Goal: Check status: Check status

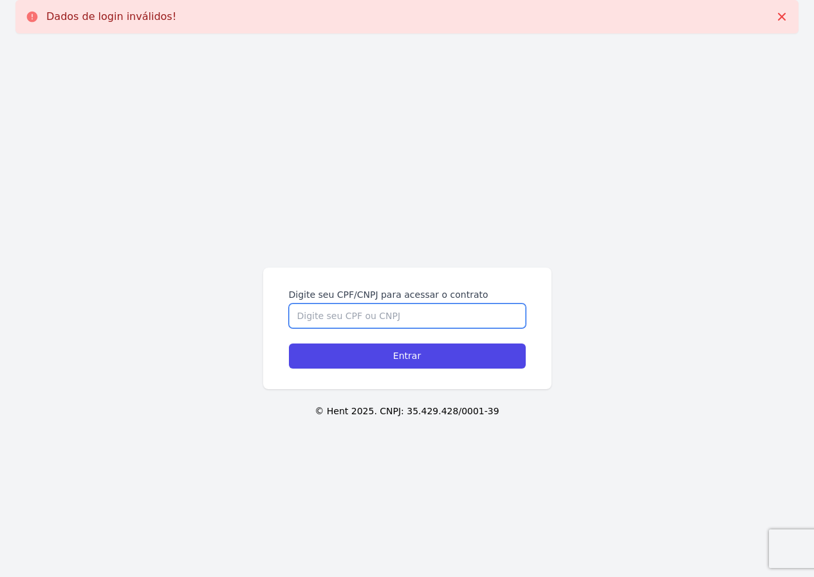
click at [309, 324] on input "Digite seu CPF/CNPJ para acessar o contrato" at bounding box center [407, 316] width 237 height 24
type input "06595730405"
click at [289, 344] on input "Entrar" at bounding box center [407, 356] width 237 height 25
click at [382, 307] on input "Digite seu CPF/CNPJ para acessar o contrato" at bounding box center [407, 316] width 237 height 24
type input "06595730405"
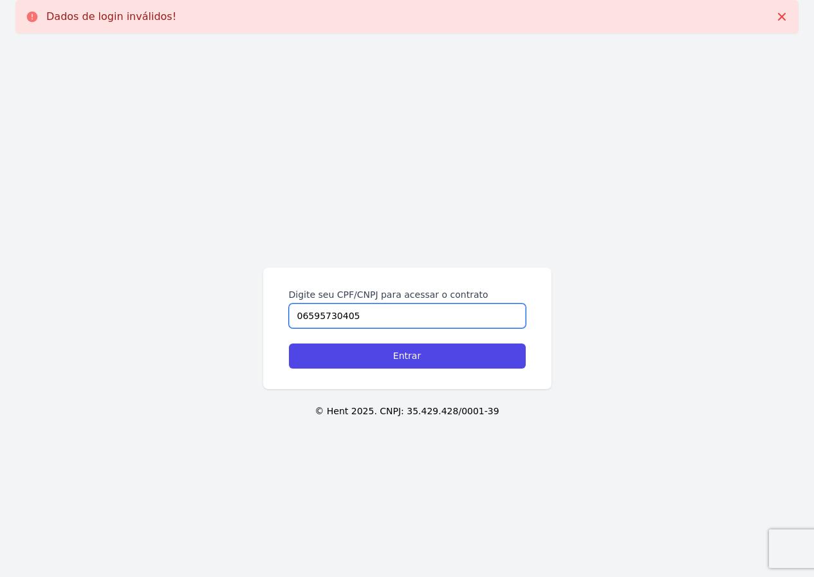
click at [289, 344] on input "Entrar" at bounding box center [407, 356] width 237 height 25
click at [353, 317] on input "Digite seu CPF/CNPJ para acessar o contrato" at bounding box center [407, 316] width 237 height 24
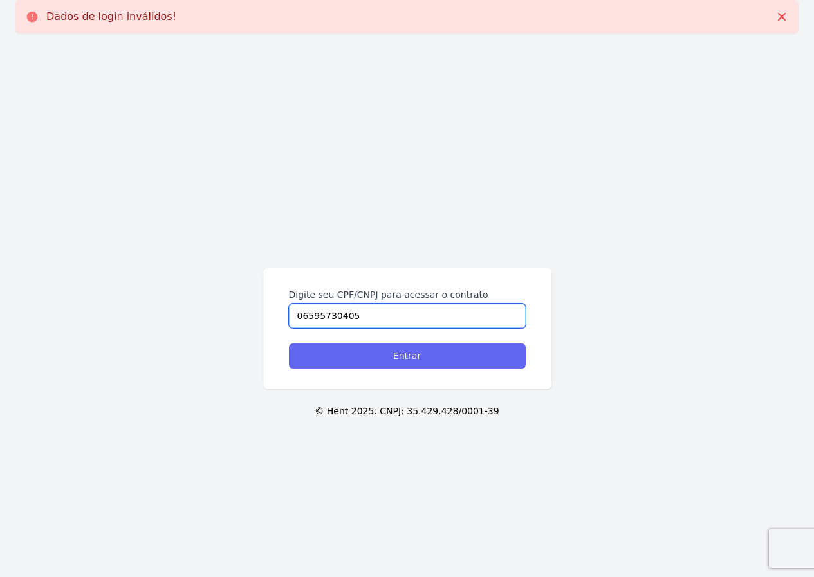
type input "06595730405"
click at [387, 355] on input "Entrar" at bounding box center [407, 356] width 237 height 25
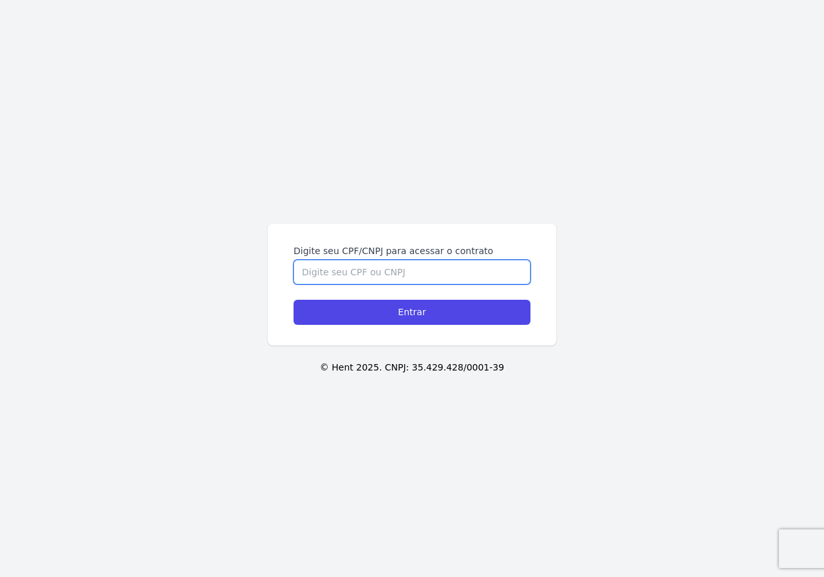
click at [304, 266] on input "Digite seu CPF/CNPJ para acessar o contrato" at bounding box center [411, 272] width 237 height 24
type input "06595730405"
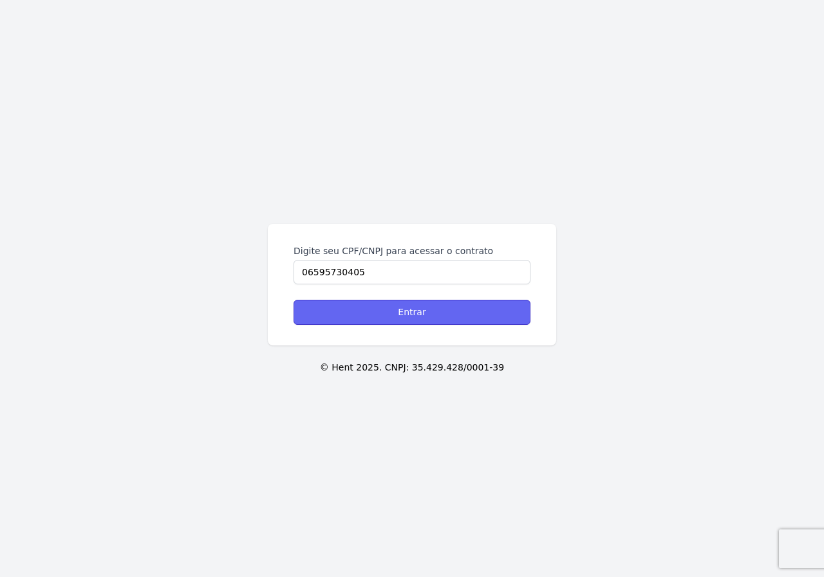
click at [389, 314] on input "Entrar" at bounding box center [411, 312] width 237 height 25
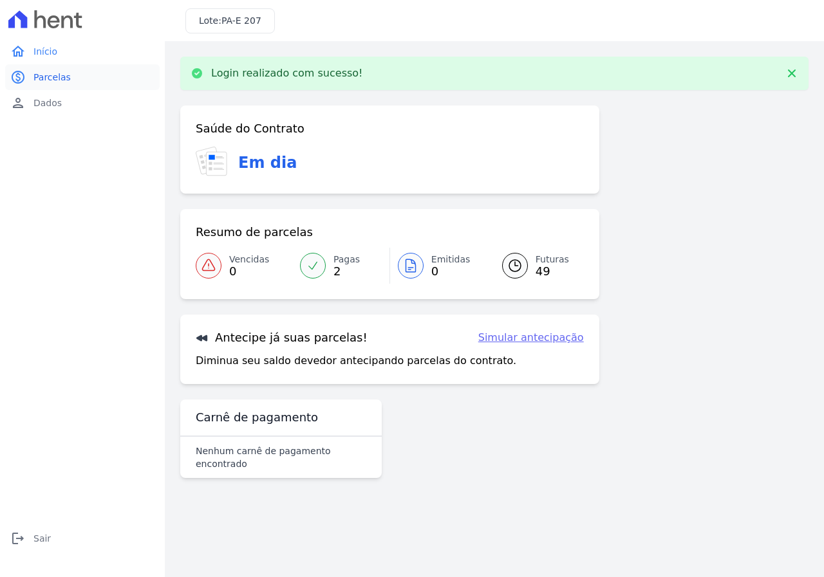
click at [61, 75] on span "Parcelas" at bounding box center [51, 77] width 37 height 13
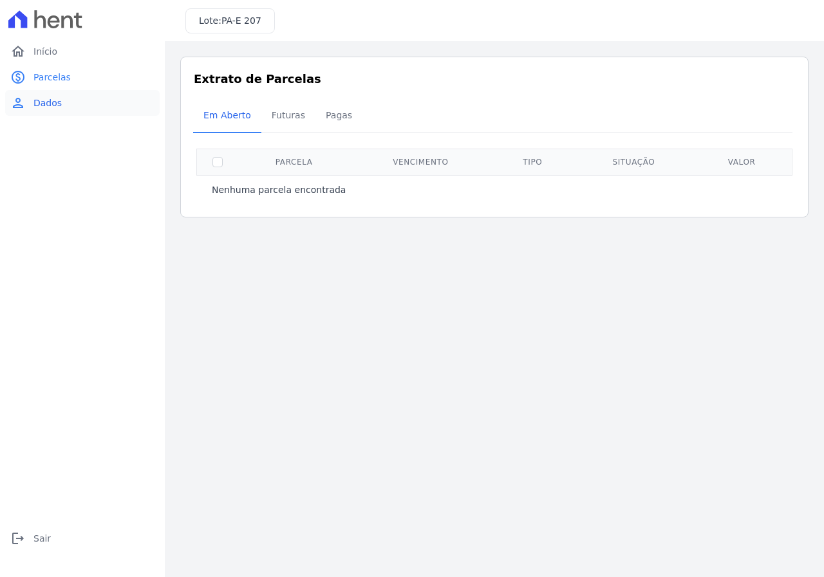
click at [57, 107] on span "Dados" at bounding box center [47, 103] width 28 height 13
